Goal: Information Seeking & Learning: Learn about a topic

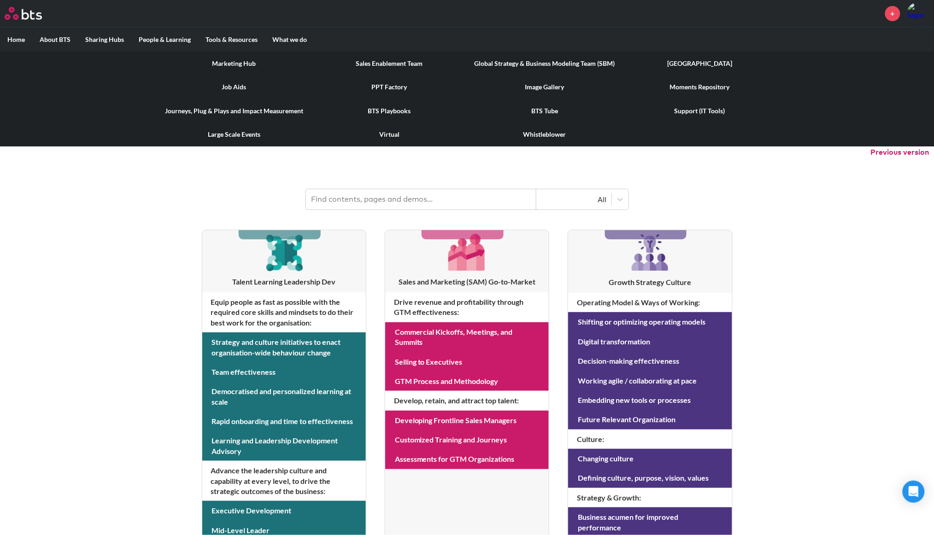
click at [700, 61] on link "[GEOGRAPHIC_DATA]" at bounding box center [699, 64] width 155 height 24
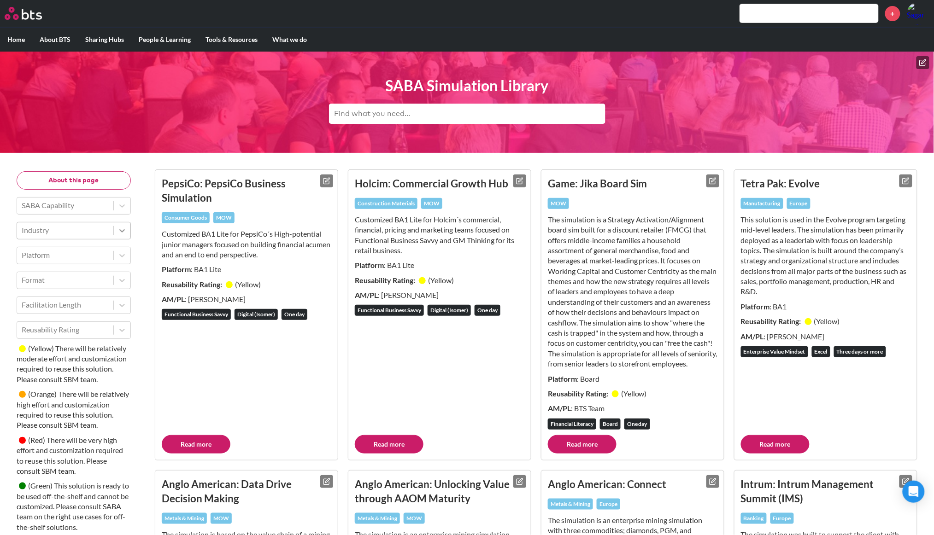
click at [119, 234] on icon at bounding box center [121, 230] width 9 height 9
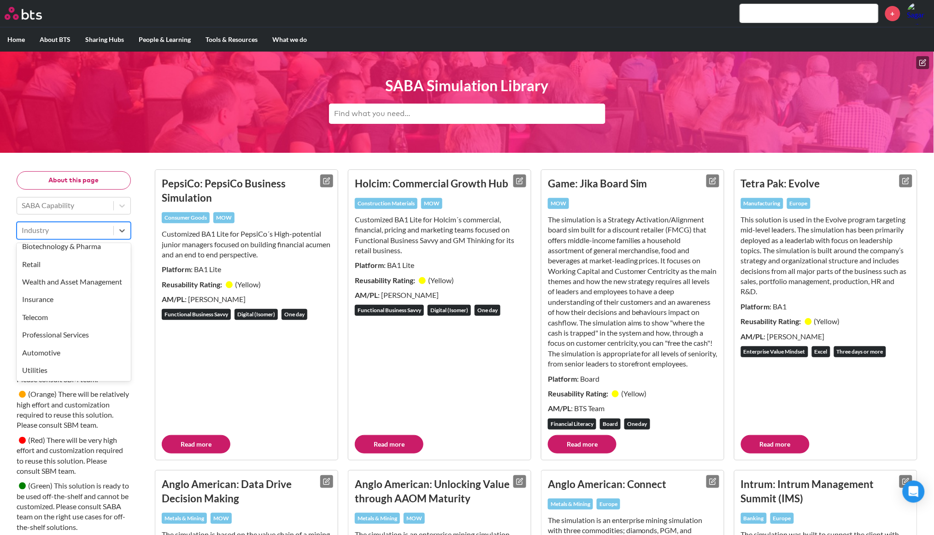
scroll to position [214, 0]
click at [63, 284] on div "Wealth and Asset Management" at bounding box center [74, 280] width 114 height 18
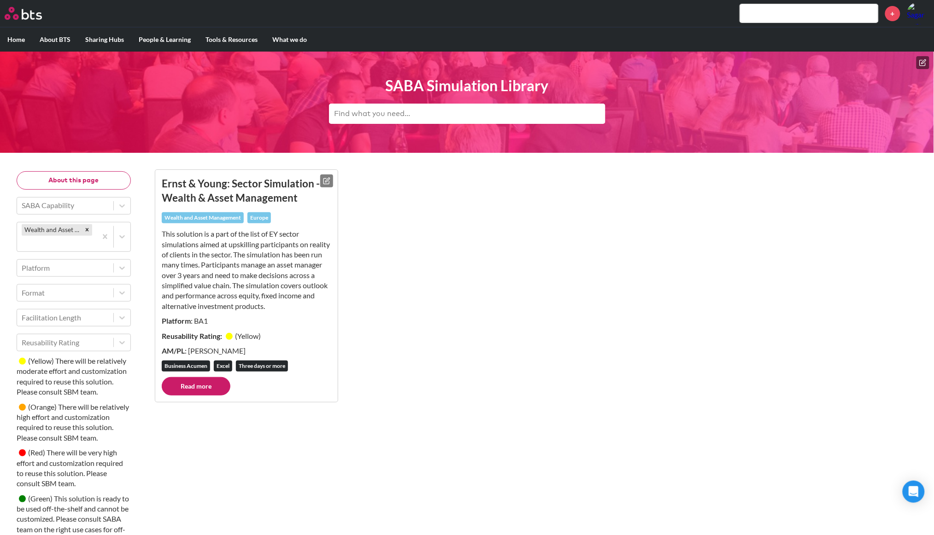
click at [203, 383] on link "Read more" at bounding box center [196, 386] width 69 height 18
